Goal: Find specific page/section: Find specific page/section

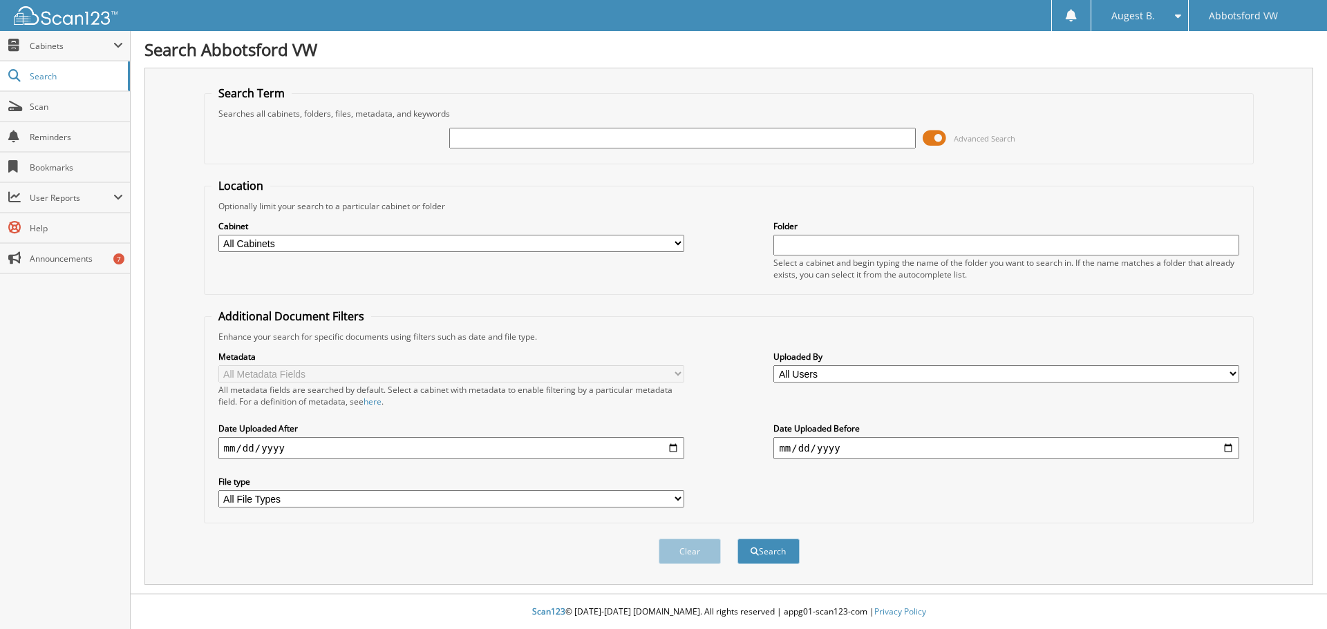
click at [504, 142] on input "text" at bounding box center [682, 138] width 466 height 21
type input "52187"
click at [737, 539] on button "Search" at bounding box center [768, 552] width 62 height 26
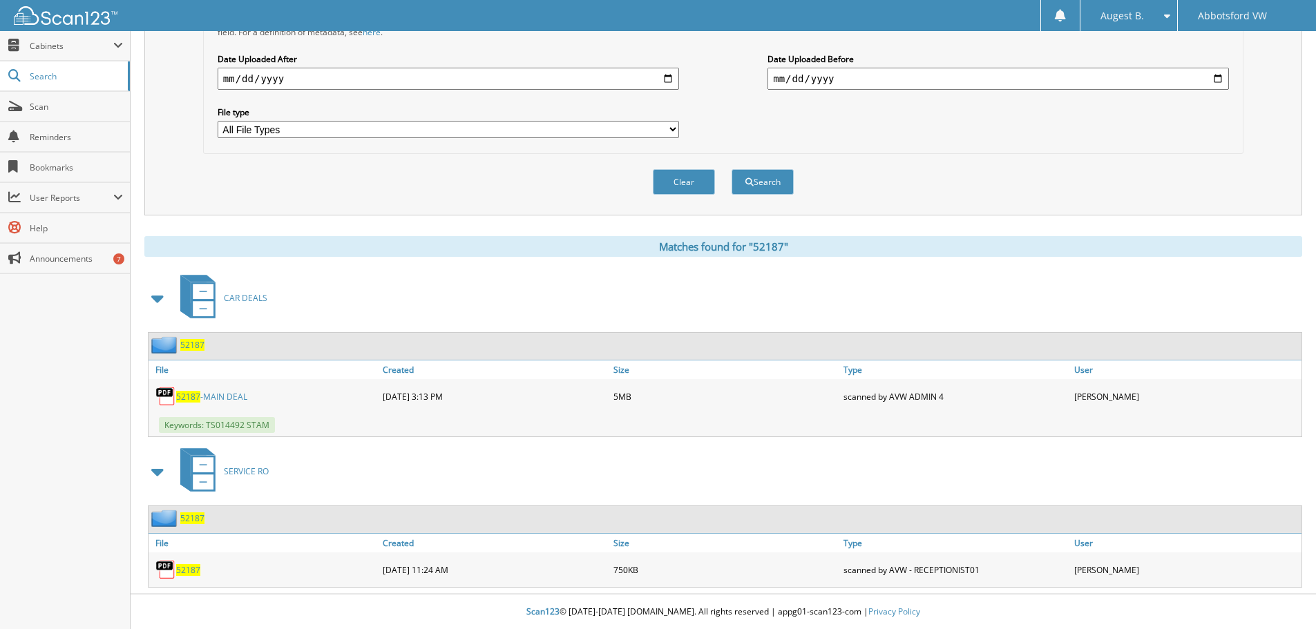
scroll to position [370, 0]
click at [218, 389] on div "52187 -MAIN DEAL" at bounding box center [264, 397] width 231 height 28
click at [216, 401] on link "52187 -MAIN DEAL" at bounding box center [211, 397] width 71 height 12
